Goal: Obtain resource: Download file/media

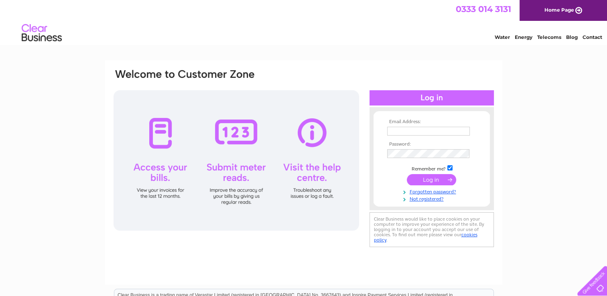
type input "wapearceandsons@hotmail.com"
click at [431, 178] on input "submit" at bounding box center [431, 179] width 49 height 11
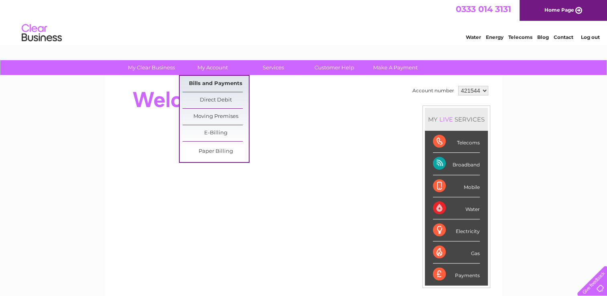
click at [209, 79] on link "Bills and Payments" at bounding box center [215, 84] width 66 height 16
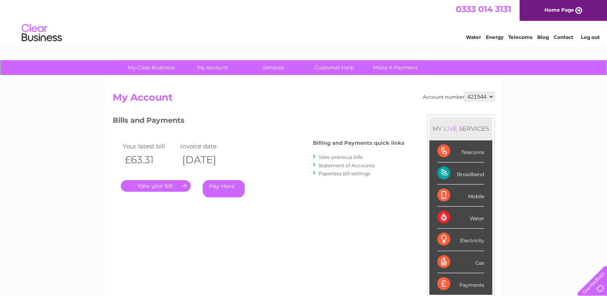
click at [154, 188] on link "." at bounding box center [156, 186] width 70 height 12
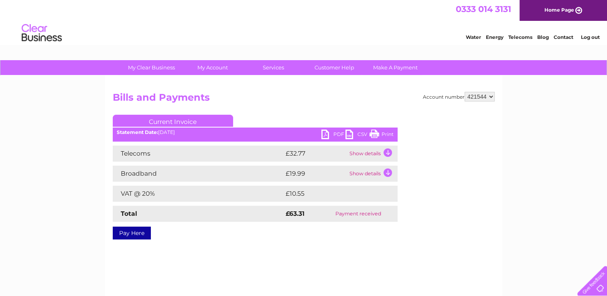
click at [383, 132] on link "Print" at bounding box center [381, 136] width 24 height 12
click at [491, 98] on select "421544 446834 446945" at bounding box center [479, 97] width 30 height 10
select select "446834"
click at [464, 92] on select "421544 446834 446945" at bounding box center [479, 97] width 30 height 10
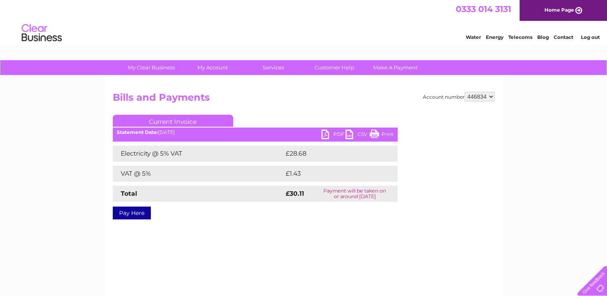
drag, startPoint x: 390, startPoint y: 136, endPoint x: 39, endPoint y: 253, distance: 369.8
click at [390, 136] on link "Print" at bounding box center [381, 136] width 24 height 12
click at [491, 97] on select "421544 446834 446945" at bounding box center [479, 97] width 30 height 10
select select "446945"
click at [464, 92] on select "421544 446834 446945" at bounding box center [479, 97] width 30 height 10
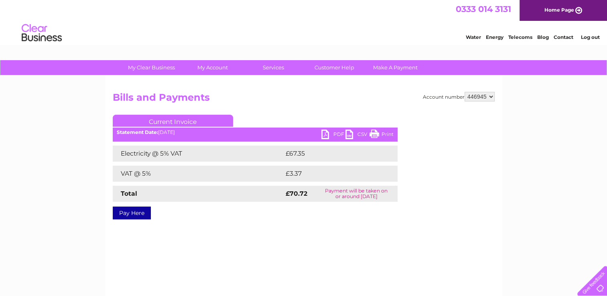
click at [387, 134] on link "Print" at bounding box center [381, 136] width 24 height 12
click at [387, 135] on link "Print" at bounding box center [381, 136] width 24 height 12
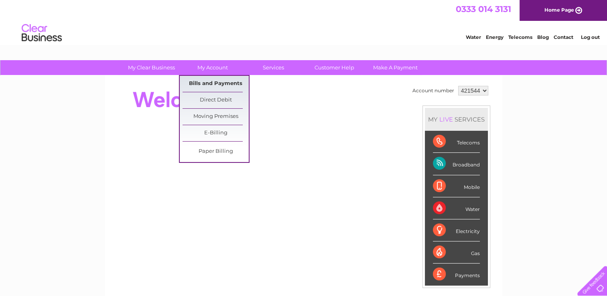
click at [215, 81] on link "Bills and Payments" at bounding box center [215, 84] width 66 height 16
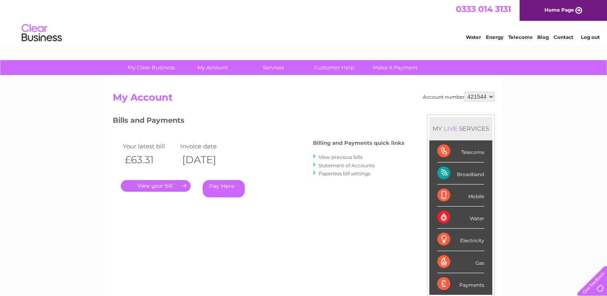
click at [337, 157] on link "View previous bills" at bounding box center [340, 157] width 44 height 6
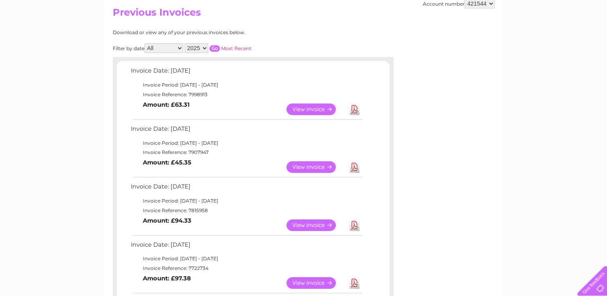
scroll to position [83, 0]
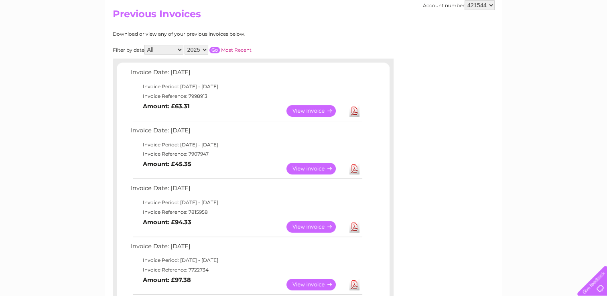
click at [492, 4] on select "421544 446834 446945" at bounding box center [479, 5] width 30 height 10
select select "446945"
click at [464, 0] on select "421544 446834 446945" at bounding box center [479, 5] width 30 height 10
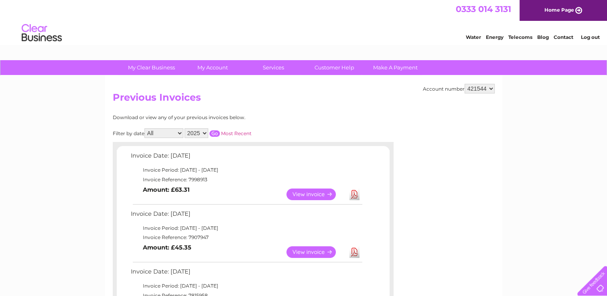
click at [492, 89] on select "421544 446834 446945" at bounding box center [479, 89] width 30 height 10
select select "446834"
click at [464, 84] on select "421544 446834 446945" at bounding box center [479, 89] width 30 height 10
click at [306, 253] on link "View" at bounding box center [315, 252] width 59 height 12
click at [301, 254] on link "View" at bounding box center [315, 252] width 59 height 12
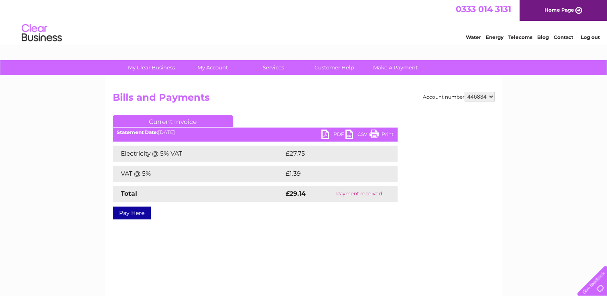
click at [386, 134] on link "Print" at bounding box center [381, 136] width 24 height 12
click at [386, 135] on link "Print" at bounding box center [381, 136] width 24 height 12
click at [385, 134] on link "Print" at bounding box center [381, 136] width 24 height 12
click at [490, 95] on select "421544 446834 446945" at bounding box center [479, 97] width 30 height 10
select select "421544"
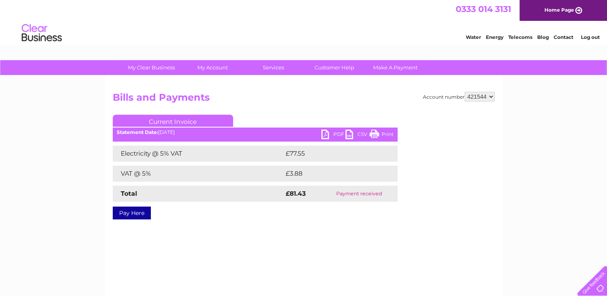
click at [464, 92] on select "421544 446834 446945" at bounding box center [479, 97] width 30 height 10
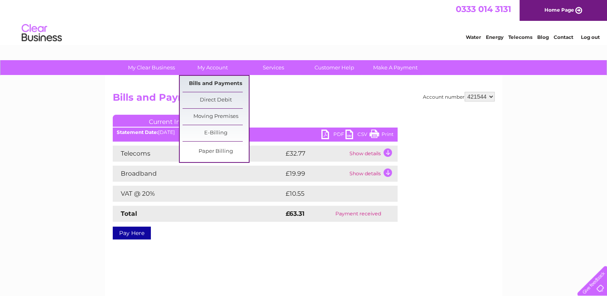
click at [213, 79] on link "Bills and Payments" at bounding box center [215, 84] width 66 height 16
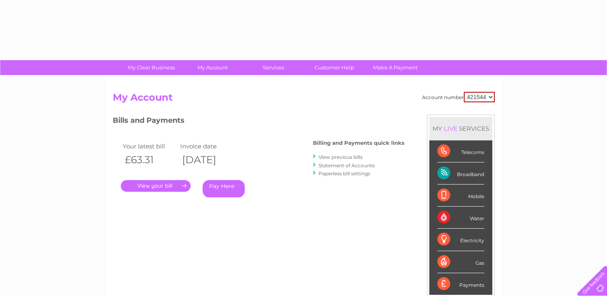
click at [332, 154] on link "View previous bills" at bounding box center [340, 157] width 44 height 6
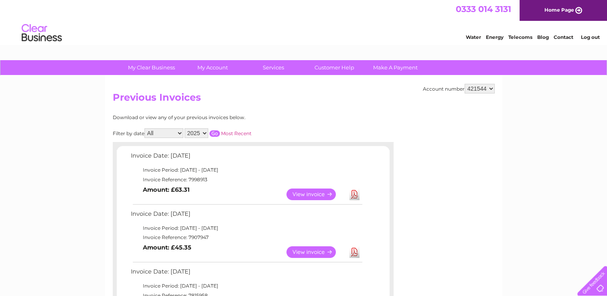
click at [308, 252] on link "View" at bounding box center [315, 252] width 59 height 12
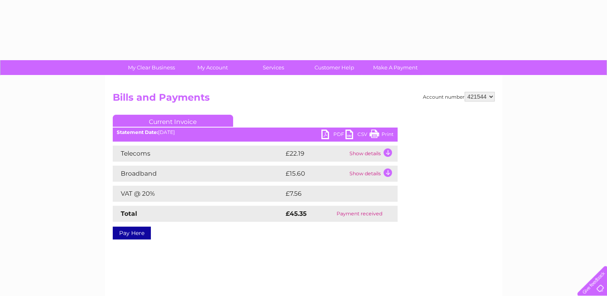
click at [387, 134] on link "Print" at bounding box center [381, 136] width 24 height 12
